Goal: Information Seeking & Learning: Learn about a topic

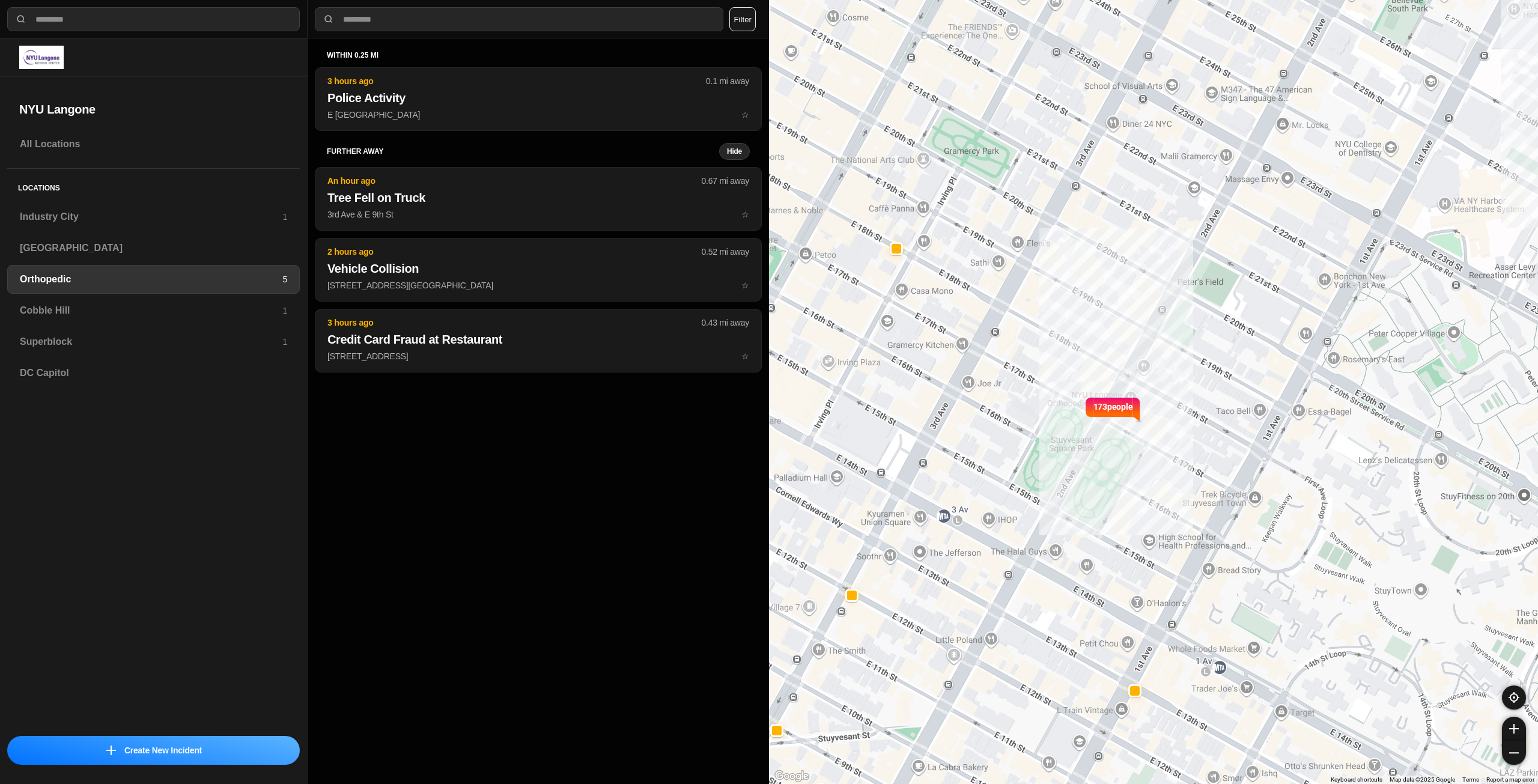
select select "*"
click at [71, 214] on h3 "Industry City" at bounding box center [151, 216] width 262 height 14
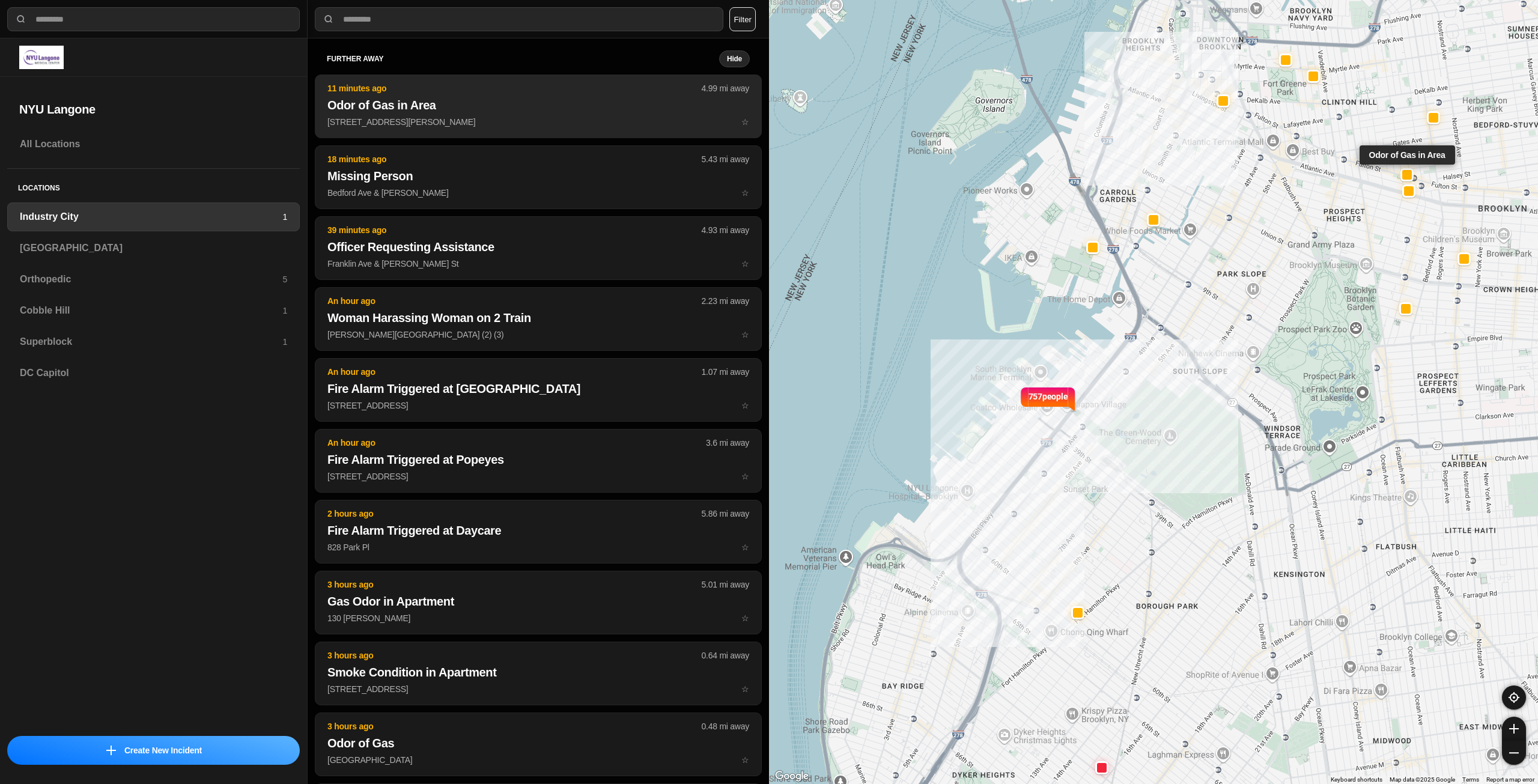
click at [400, 117] on p "[STREET_ADDRESS][PERSON_NAME] ☆" at bounding box center [538, 122] width 422 height 12
